Goal: Information Seeking & Learning: Learn about a topic

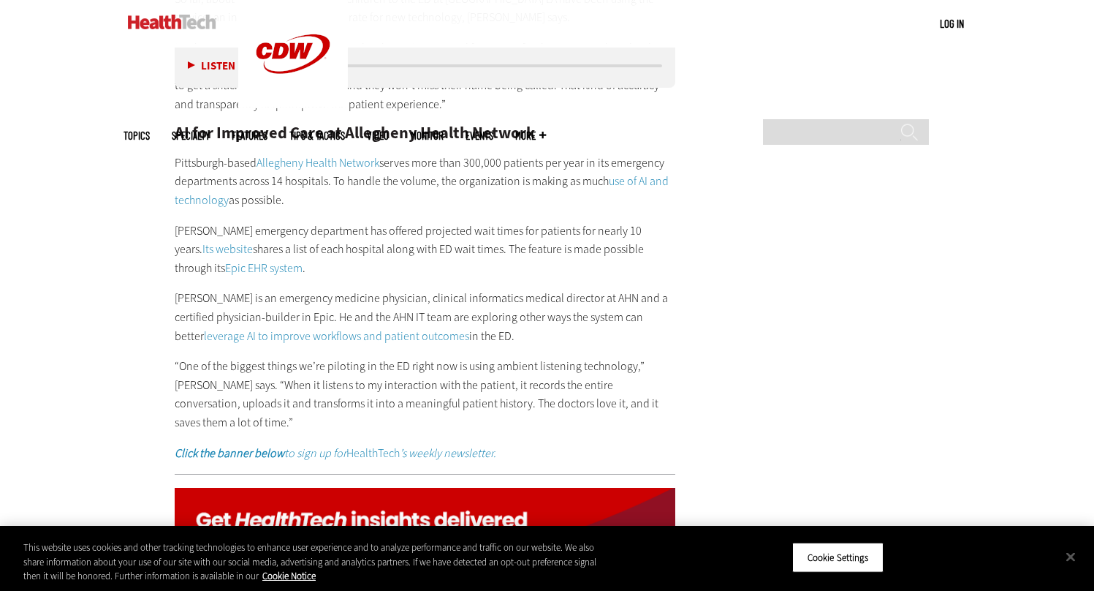
scroll to position [2869, 0]
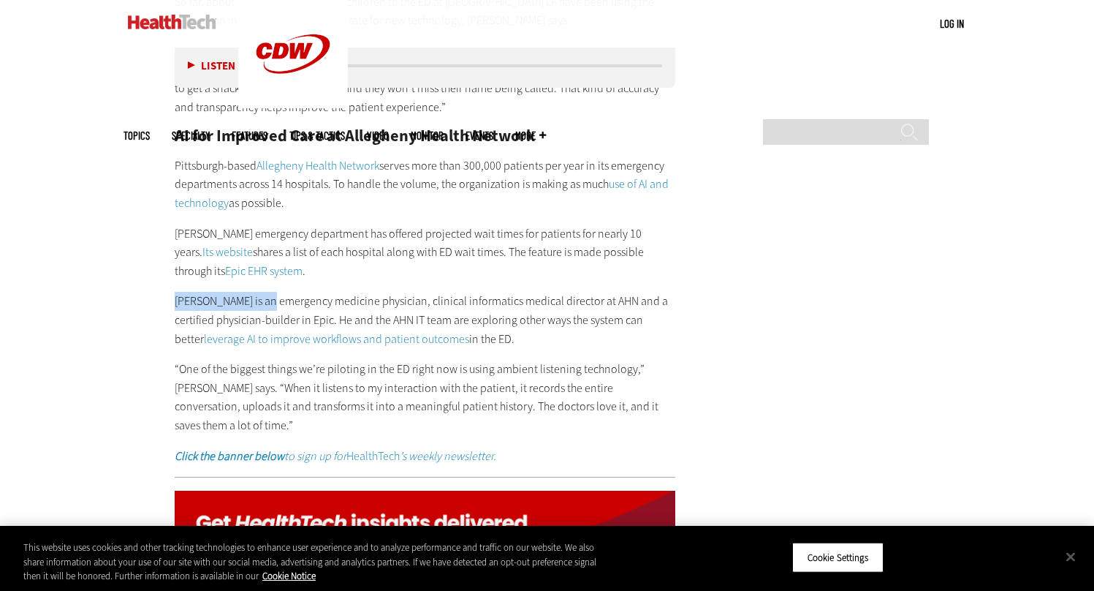
drag, startPoint x: 262, startPoint y: 261, endPoint x: 175, endPoint y: 268, distance: 87.2
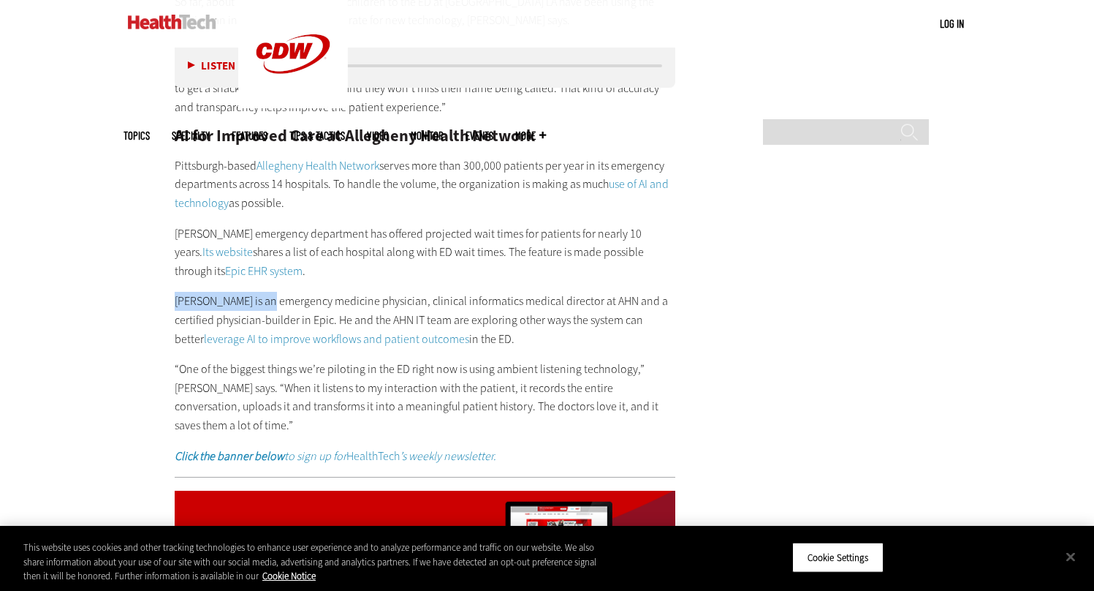
click at [175, 292] on p "[PERSON_NAME] is an emergency medicine physician, clinical informatics medical …" at bounding box center [425, 320] width 501 height 56
copy p "[PERSON_NAME]"
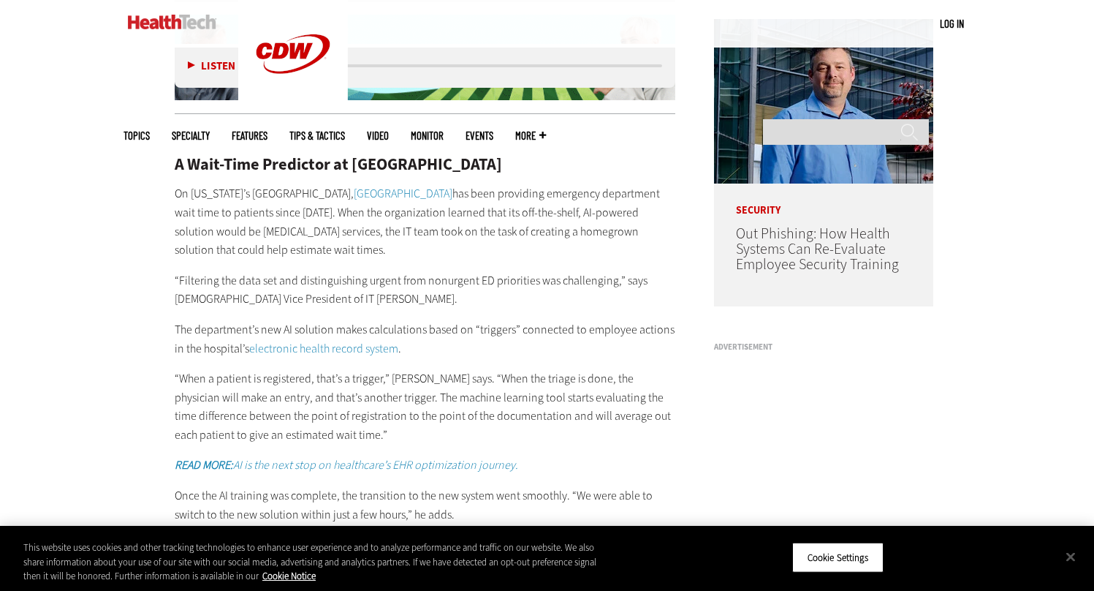
scroll to position [1128, 0]
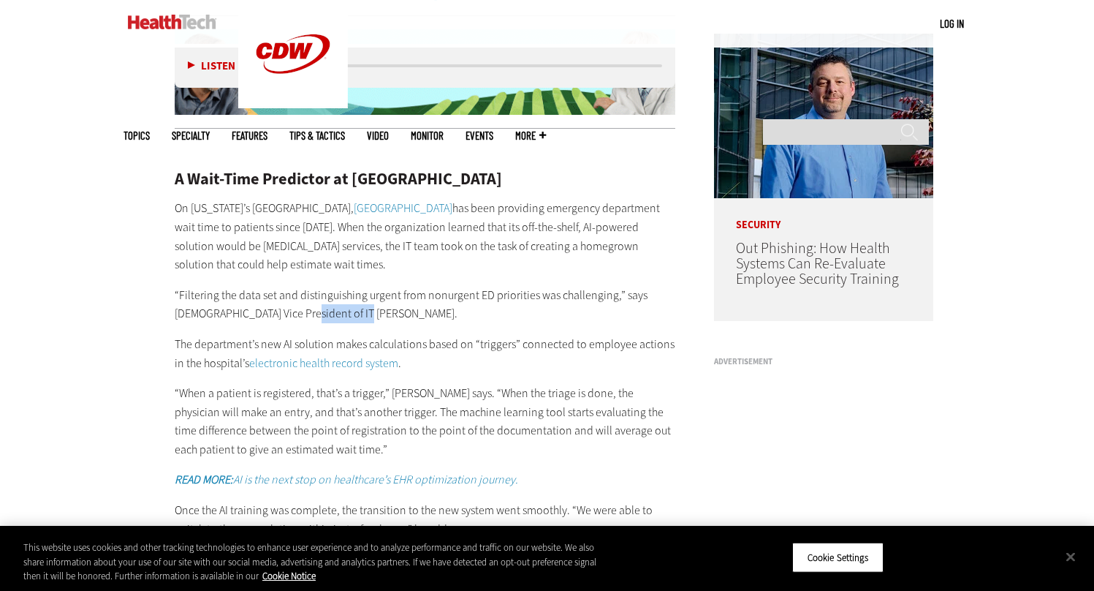
drag, startPoint x: 269, startPoint y: 314, endPoint x: 335, endPoint y: 315, distance: 65.8
click at [335, 315] on p "“Filtering the data set and distinguishing urgent from nonurgent ED priorities …" at bounding box center [425, 304] width 501 height 37
drag, startPoint x: 268, startPoint y: 313, endPoint x: 336, endPoint y: 316, distance: 68.0
click at [336, 316] on p "“Filtering the data set and distinguishing urgent from nonurgent ED priorities …" at bounding box center [425, 304] width 501 height 37
copy p "[PERSON_NAME]"
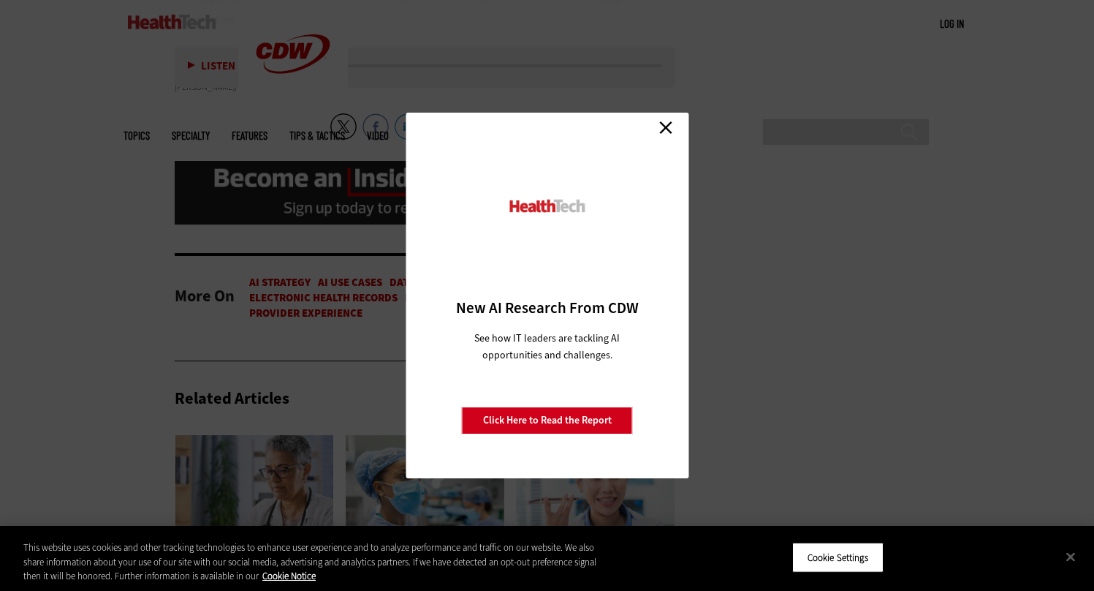
scroll to position [4585, 0]
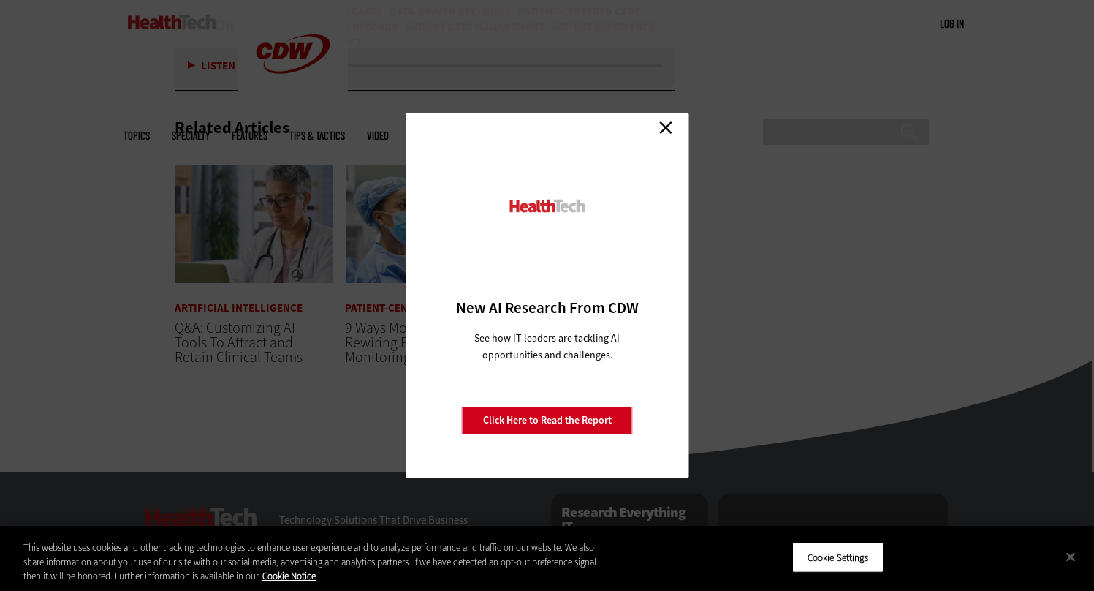
click at [664, 118] on link "Close" at bounding box center [666, 127] width 22 height 22
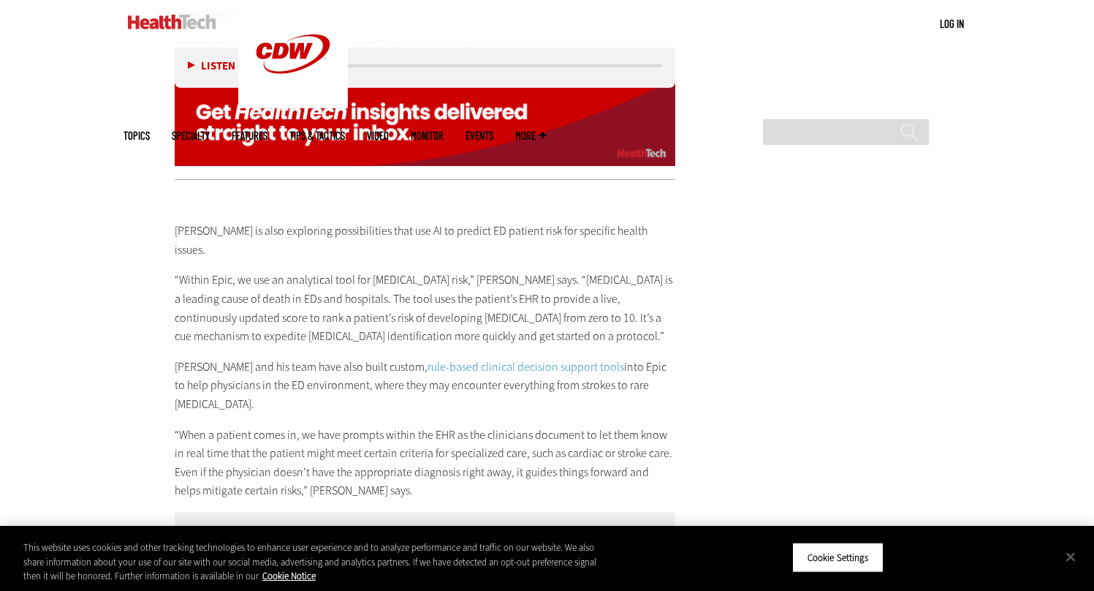
scroll to position [3276, 0]
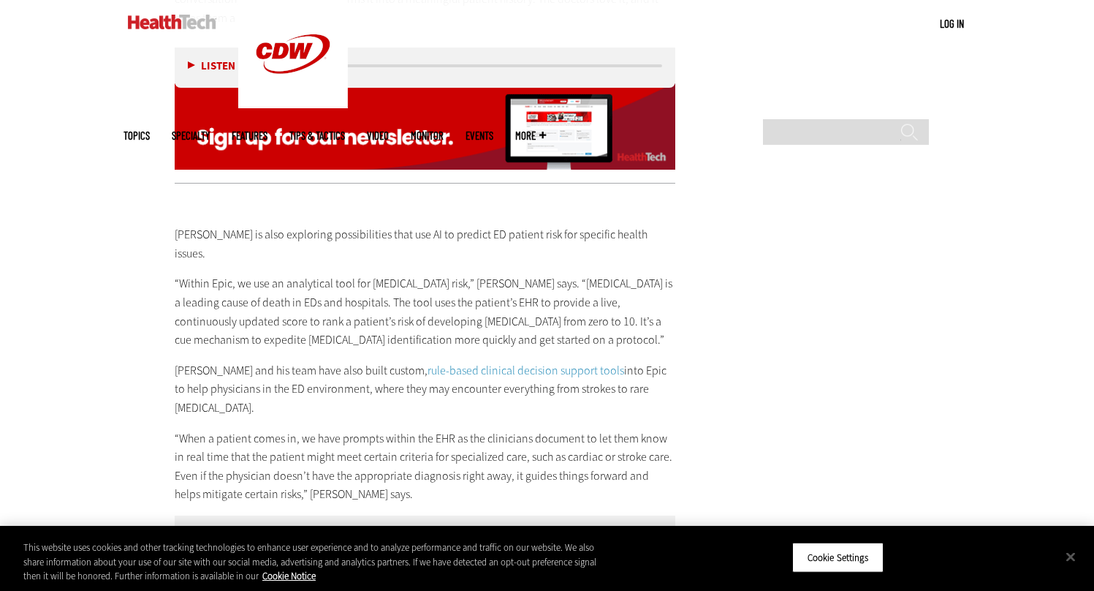
click at [480, 429] on p "“When a patient comes in, we have prompts within the EHR as the clinicians docu…" at bounding box center [425, 466] width 501 height 75
